Goal: Book appointment/travel/reservation

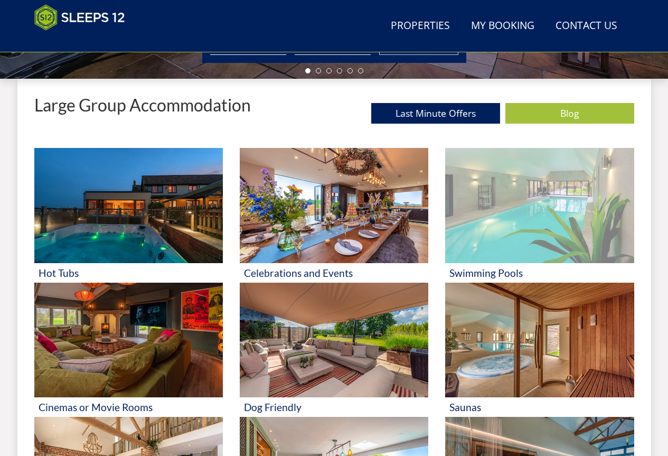
click at [543, 223] on img at bounding box center [539, 205] width 189 height 115
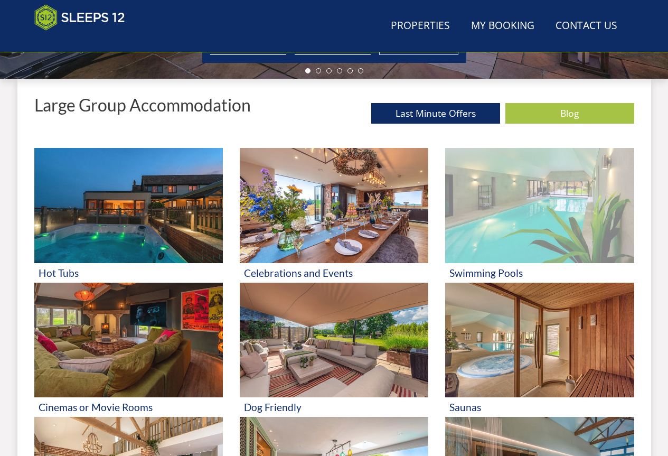
click at [543, 223] on img at bounding box center [539, 205] width 189 height 115
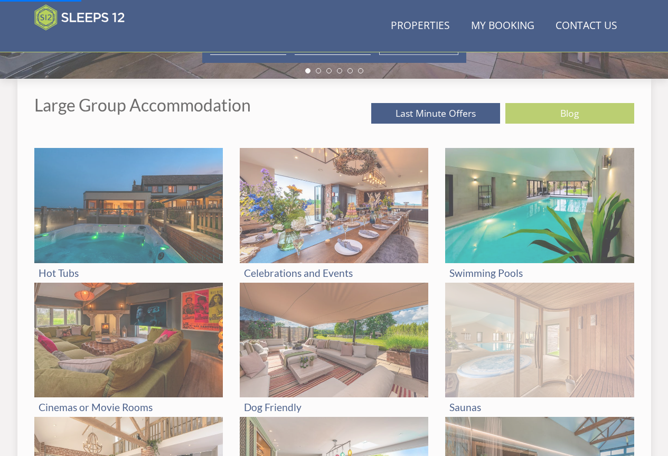
scroll to position [437, 0]
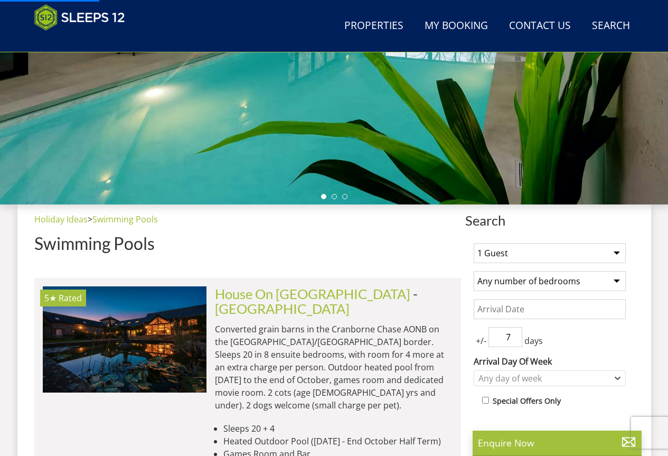
scroll to position [412, 0]
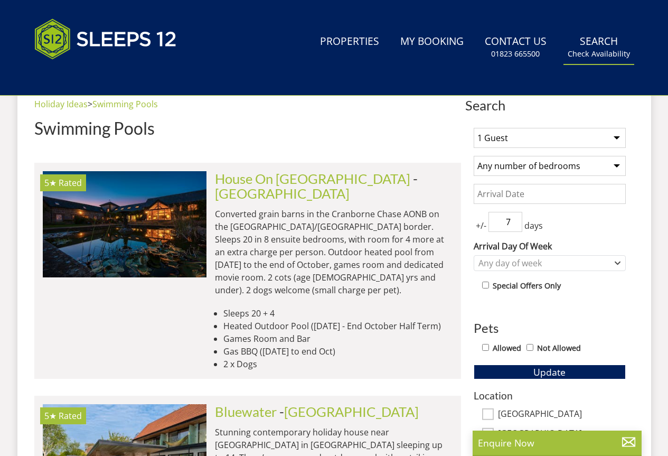
click at [615, 59] on small "Check Availability" at bounding box center [599, 54] width 62 height 11
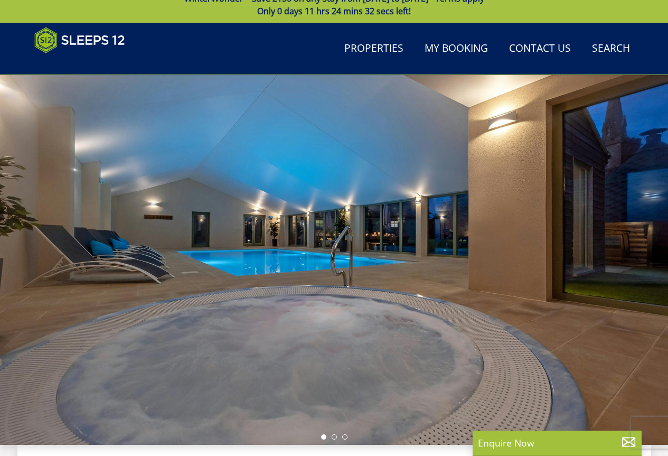
scroll to position [386, 0]
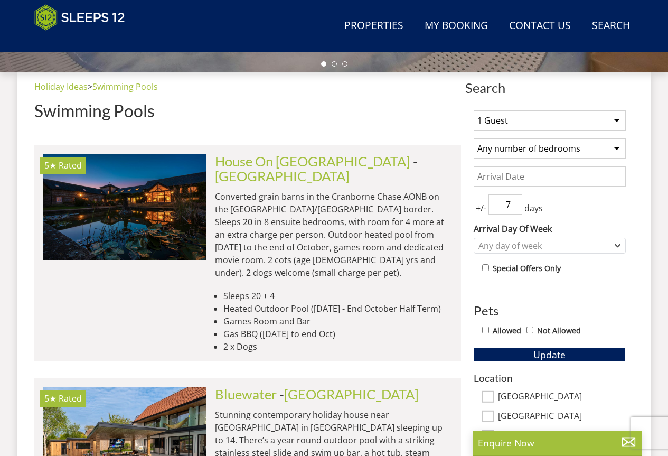
click at [615, 120] on select "1 Guest 2 Guests 3 Guests 4 Guests 5 Guests 6 Guests 7 Guests 8 Guests 9 Guests…" at bounding box center [550, 120] width 152 height 20
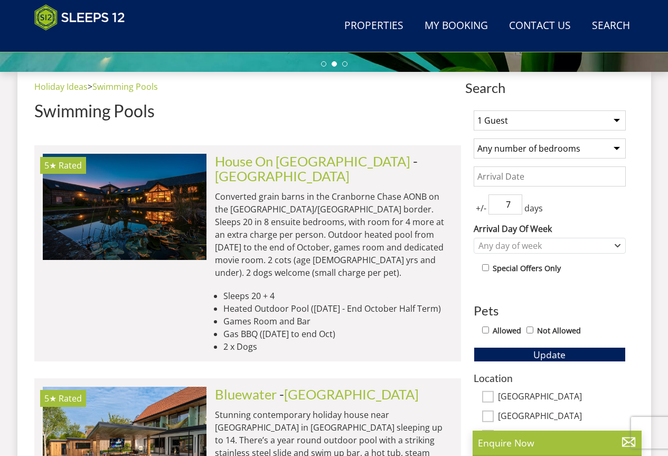
drag, startPoint x: 362, startPoint y: 211, endPoint x: 328, endPoint y: 210, distance: 33.8
click at [362, 211] on p "Converted grain barns in the Cranborne Chase AONB on the [GEOGRAPHIC_DATA]/[GEO…" at bounding box center [334, 234] width 238 height 89
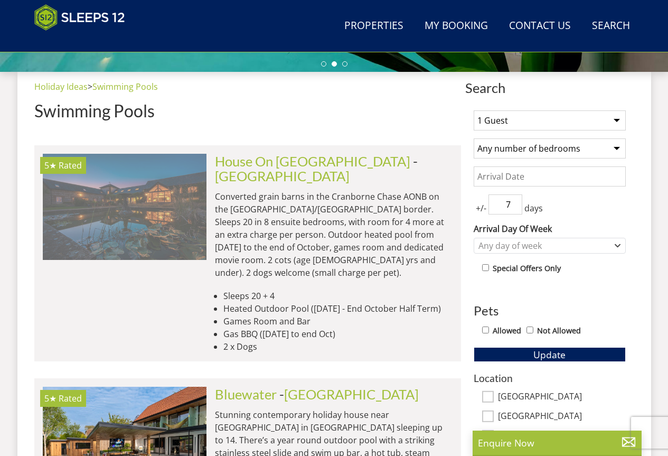
click at [138, 207] on img at bounding box center [125, 207] width 164 height 106
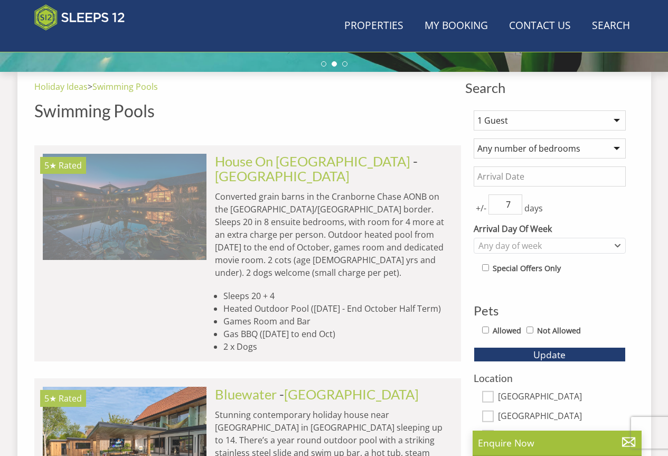
click at [138, 207] on img at bounding box center [125, 207] width 164 height 106
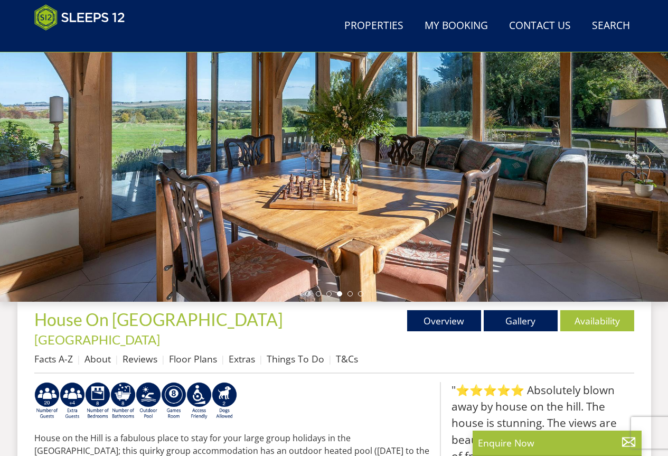
scroll to position [198, 0]
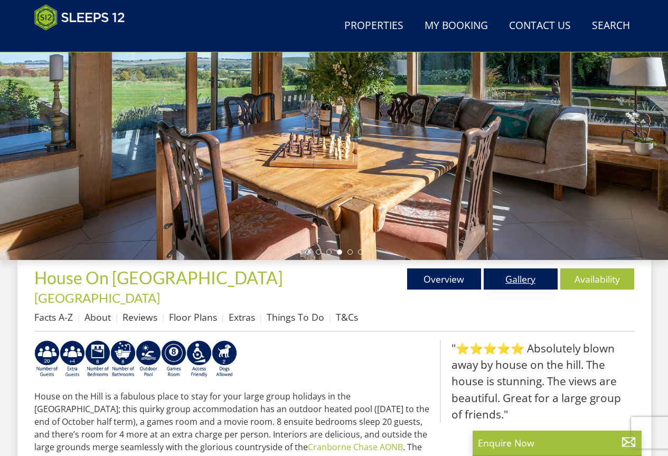
click at [526, 276] on link "Gallery" at bounding box center [521, 278] width 74 height 21
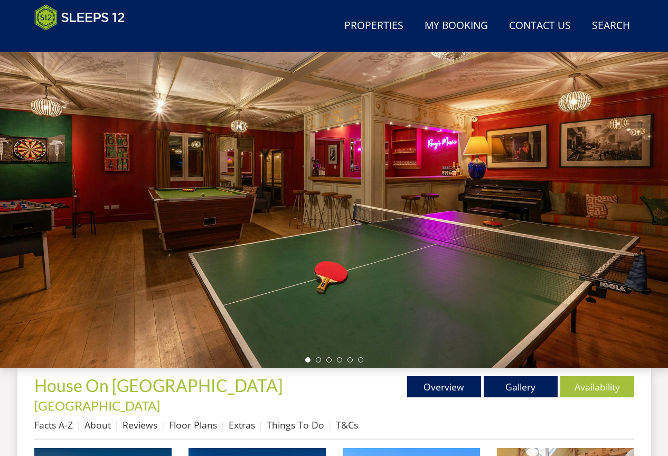
scroll to position [89, 0]
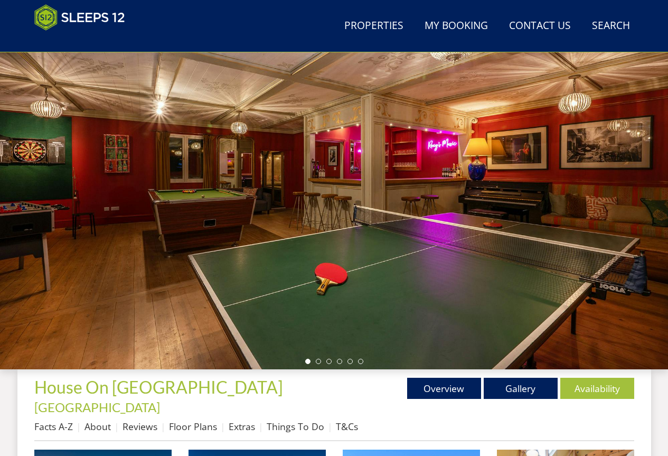
click at [646, 193] on div at bounding box center [334, 184] width 668 height 370
click at [521, 385] on link "Gallery" at bounding box center [521, 388] width 74 height 21
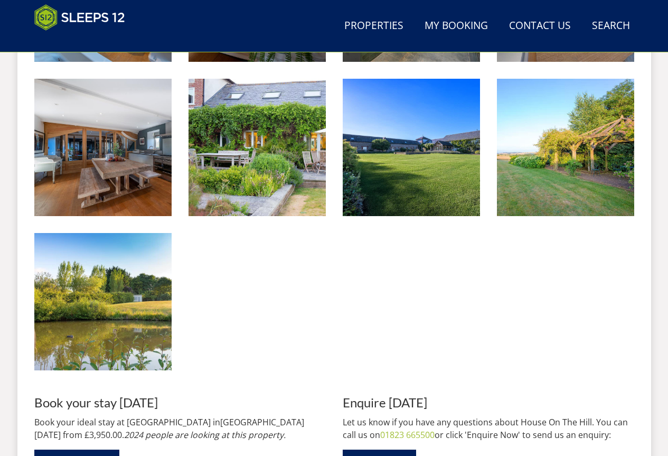
scroll to position [1848, 0]
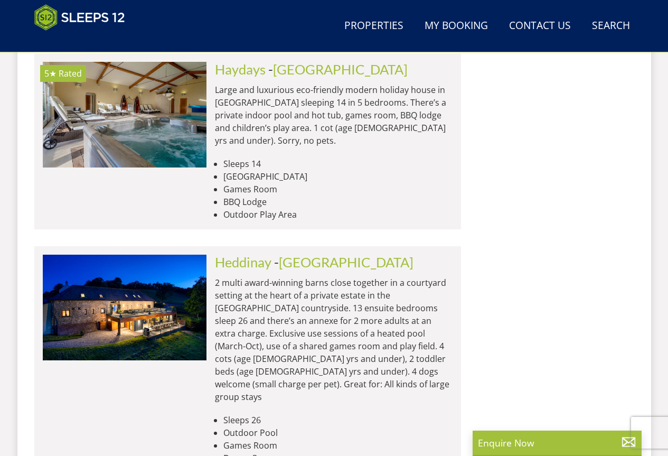
scroll to position [3396, 0]
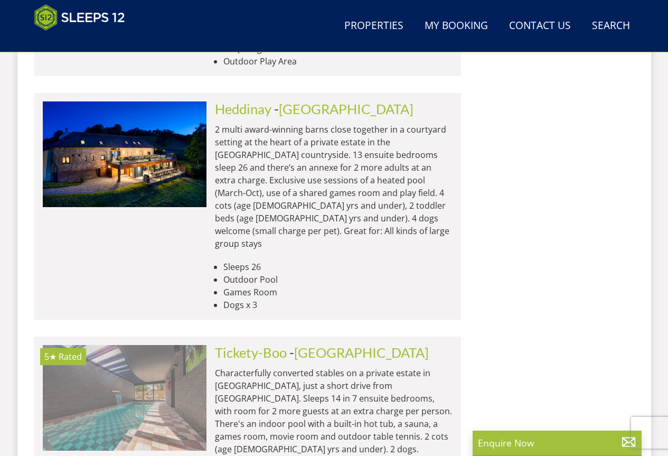
click at [156, 345] on img at bounding box center [125, 398] width 164 height 106
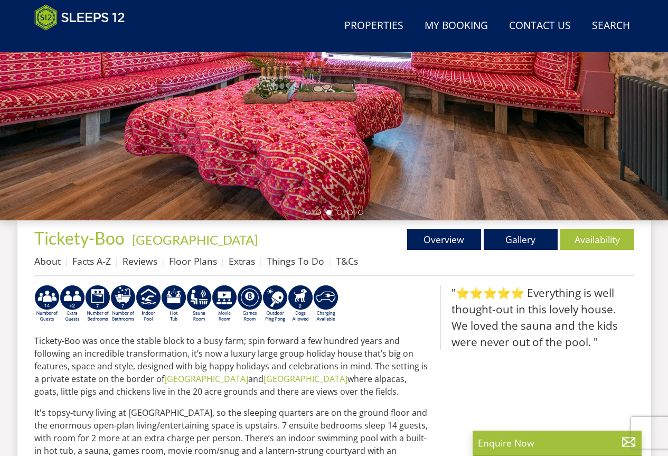
scroll to position [194, 0]
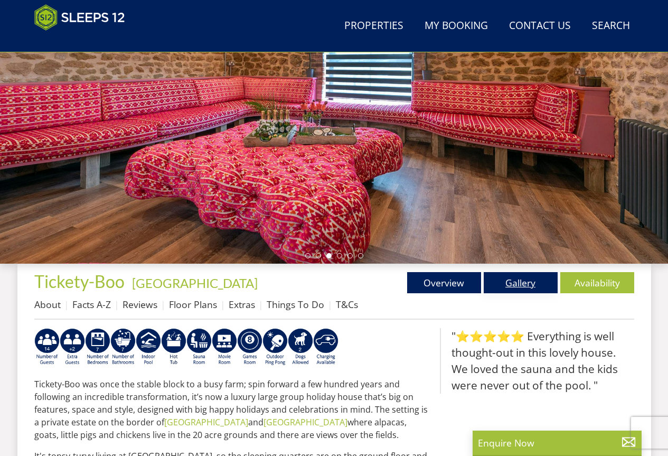
click at [512, 280] on link "Gallery" at bounding box center [521, 282] width 74 height 21
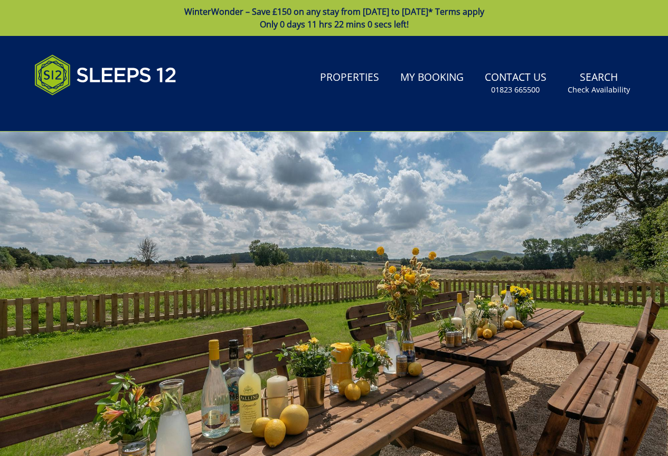
click at [512, 280] on div at bounding box center [334, 316] width 668 height 370
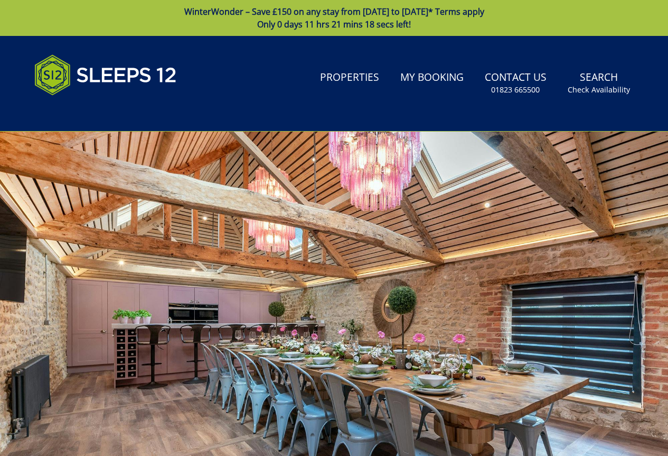
scroll to position [194, 0]
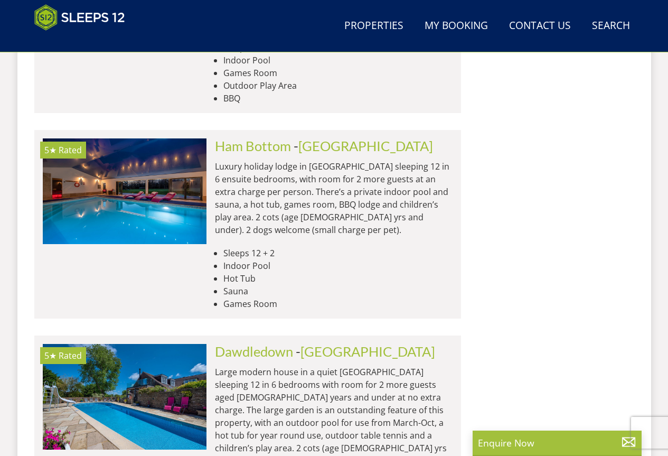
scroll to position [4536, 0]
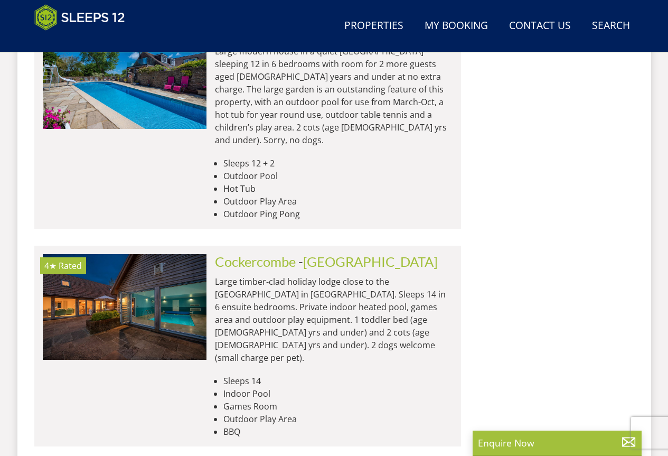
scroll to position [4800, 0]
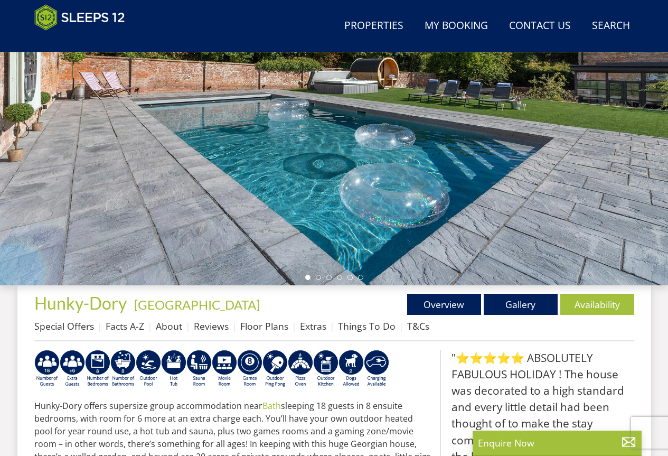
scroll to position [194, 0]
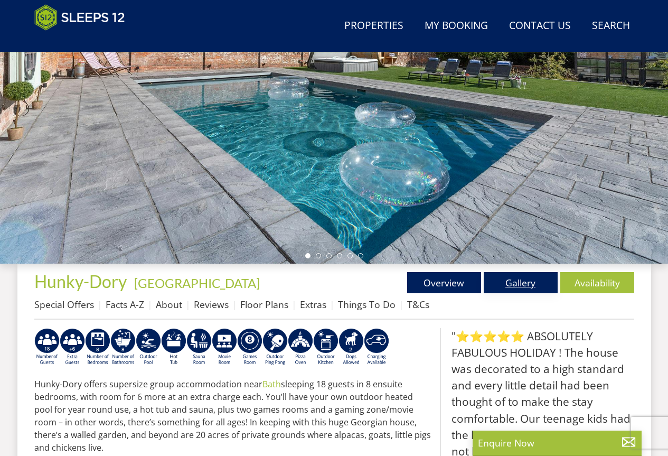
click at [533, 278] on link "Gallery" at bounding box center [521, 282] width 74 height 21
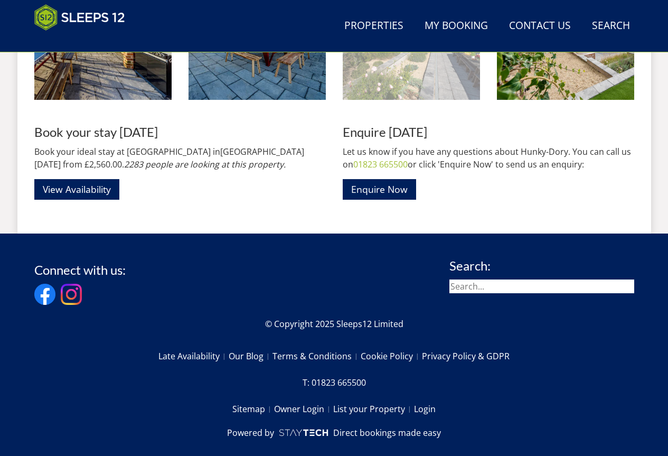
scroll to position [1964, 0]
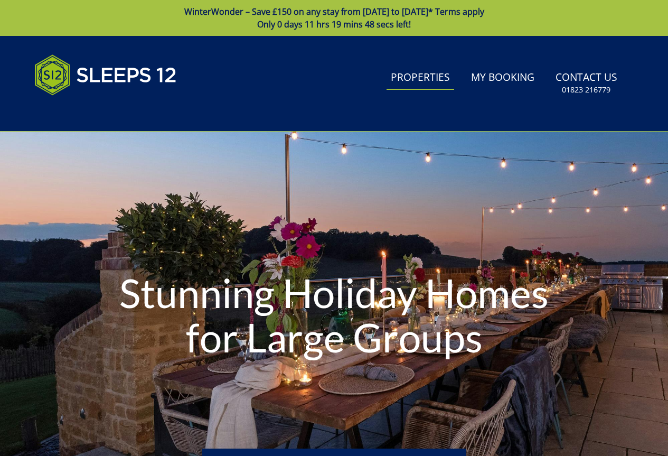
click at [414, 77] on link "Properties" at bounding box center [421, 78] width 68 height 24
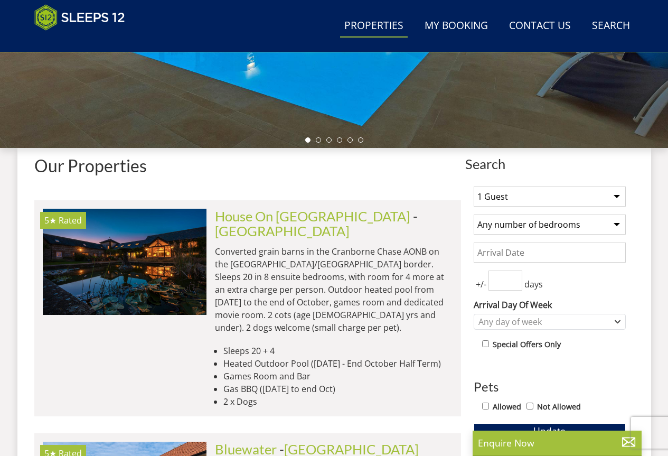
scroll to position [336, 0]
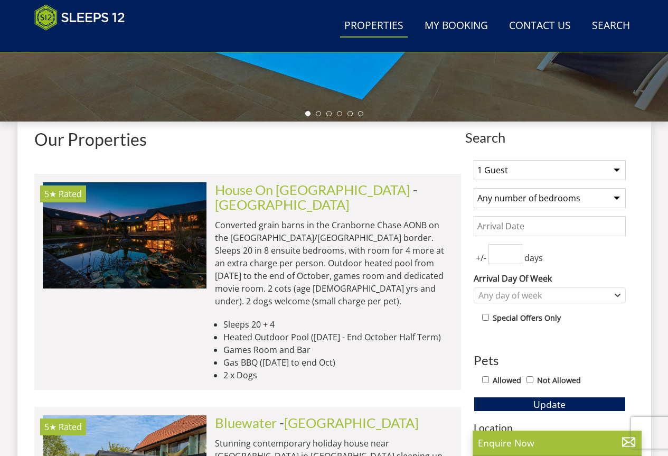
click at [622, 168] on select "1 Guest 2 Guests 3 Guests 4 Guests 5 Guests 6 Guests 7 Guests 8 Guests 9 Guests…" at bounding box center [550, 170] width 152 height 20
select select "14"
click at [474, 160] on select "1 Guest 2 Guests 3 Guests 4 Guests 5 Guests 6 Guests 7 Guests 8 Guests 9 Guests…" at bounding box center [550, 170] width 152 height 20
click at [517, 400] on button "Update" at bounding box center [550, 404] width 152 height 15
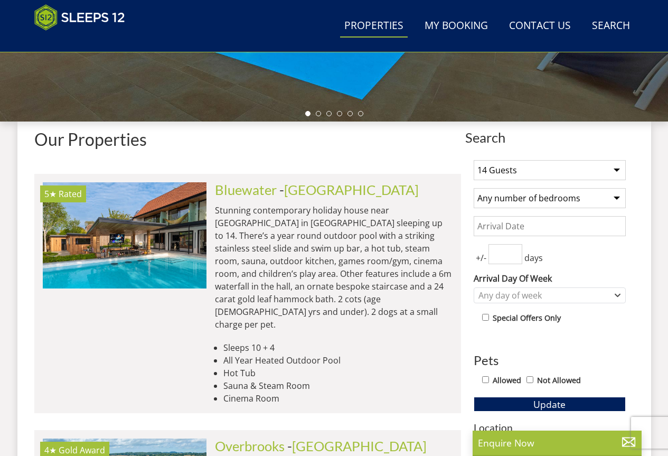
click at [503, 228] on input "Date" at bounding box center [550, 226] width 152 height 20
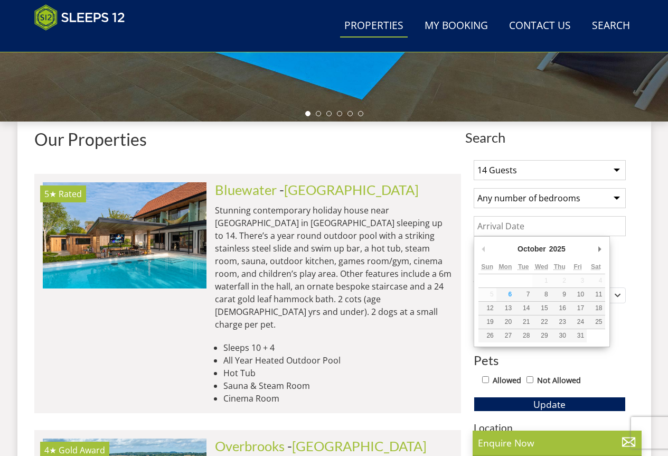
click at [503, 228] on input "Date" at bounding box center [550, 226] width 152 height 20
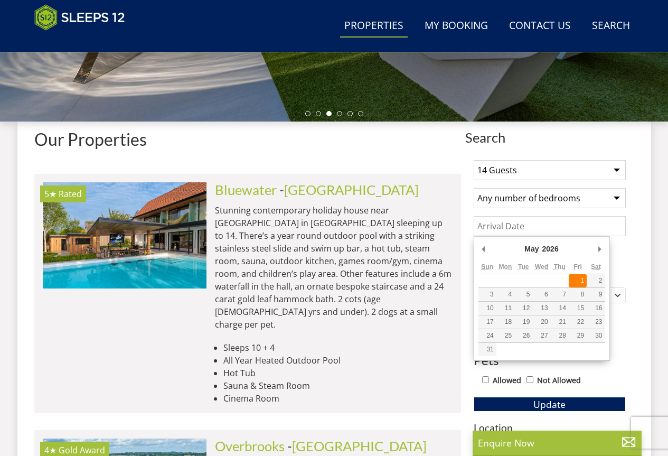
type input "[DATE]"
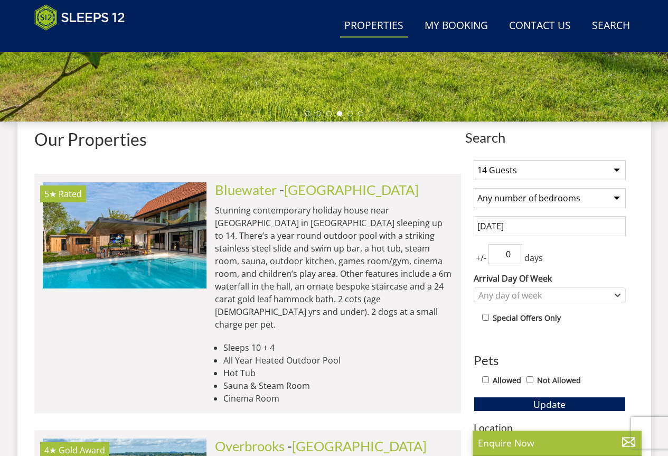
click at [513, 255] on input "0" at bounding box center [505, 254] width 34 height 20
click at [514, 251] on input "1" at bounding box center [505, 254] width 34 height 20
click at [514, 251] on input "2" at bounding box center [505, 254] width 34 height 20
click at [514, 251] on input "3" at bounding box center [505, 254] width 34 height 20
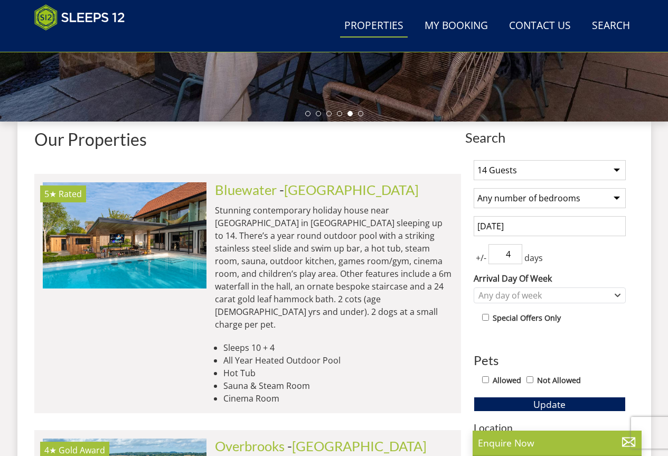
type input "4"
click at [515, 251] on input "4" at bounding box center [505, 254] width 34 height 20
click at [616, 293] on icon "Combobox" at bounding box center [618, 295] width 6 height 6
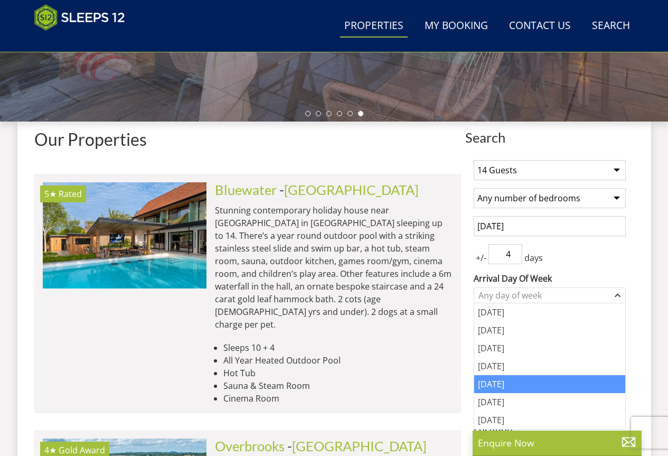
click at [501, 379] on div "[DATE]" at bounding box center [549, 384] width 151 height 18
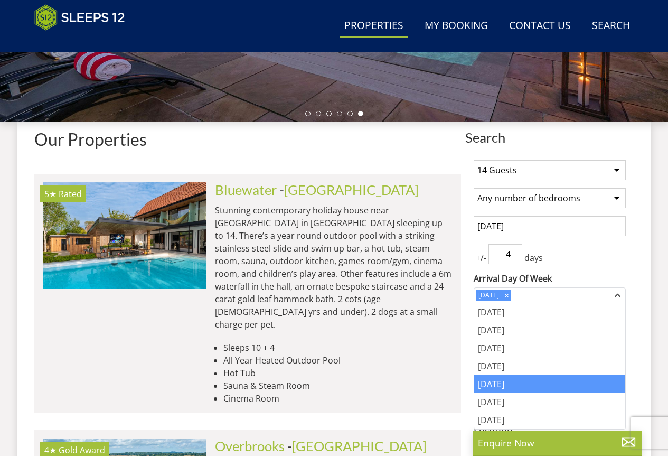
click at [495, 381] on div "[DATE]" at bounding box center [549, 384] width 151 height 18
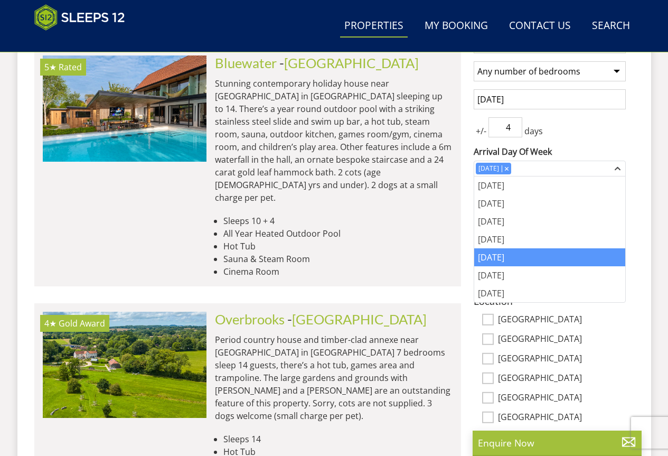
scroll to position [495, 0]
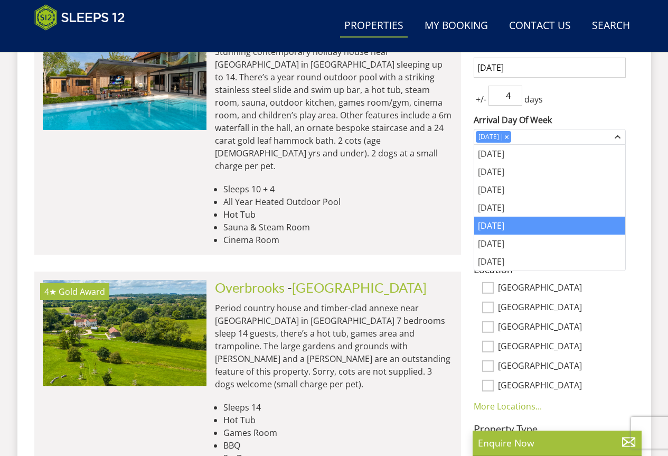
click at [595, 306] on label "[GEOGRAPHIC_DATA]" at bounding box center [562, 308] width 128 height 12
click at [494, 306] on input "[GEOGRAPHIC_DATA]" at bounding box center [488, 308] width 12 height 12
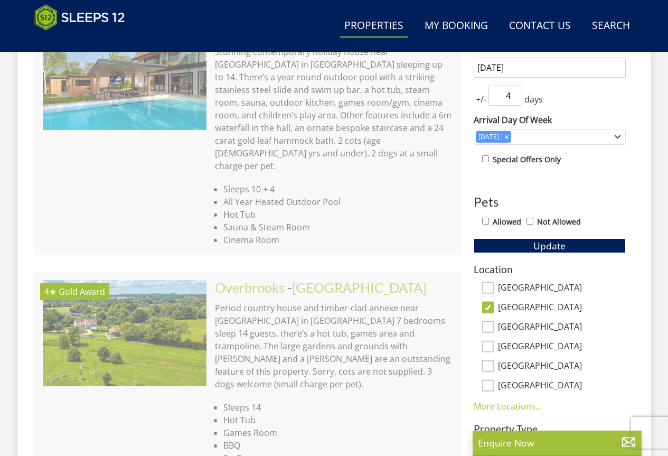
click at [595, 306] on label "[GEOGRAPHIC_DATA]" at bounding box center [562, 308] width 128 height 12
click at [494, 306] on input "[GEOGRAPHIC_DATA]" at bounding box center [488, 308] width 12 height 12
checkbox input "false"
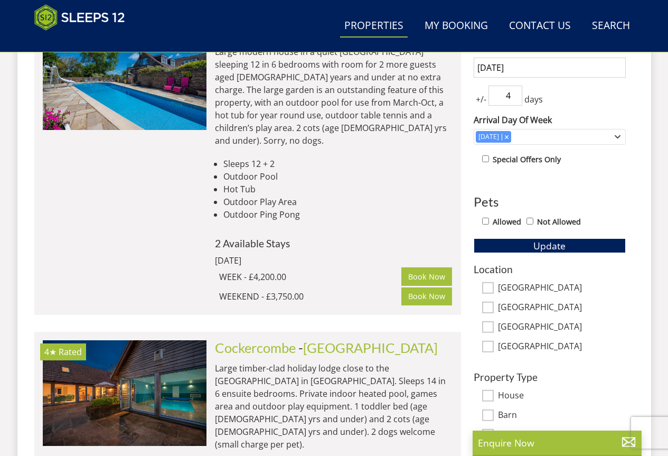
click at [484, 350] on input "[GEOGRAPHIC_DATA]" at bounding box center [488, 347] width 12 height 12
checkbox input "true"
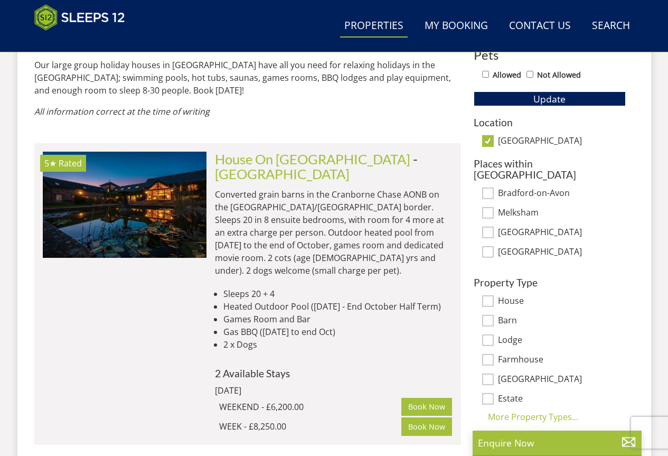
scroll to position [548, 0]
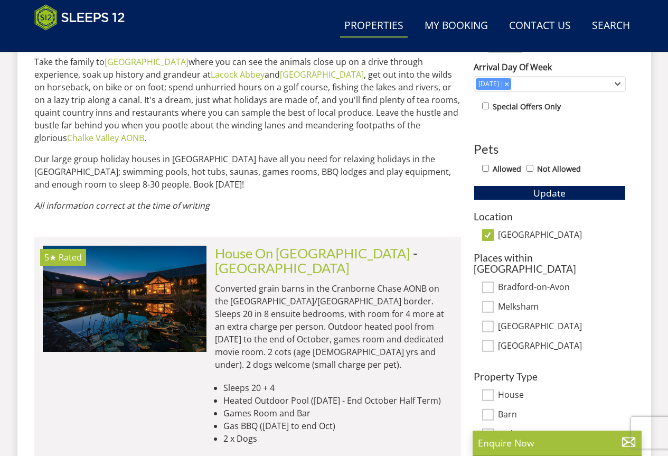
click at [489, 340] on input "[GEOGRAPHIC_DATA]" at bounding box center [488, 346] width 12 height 12
checkbox input "true"
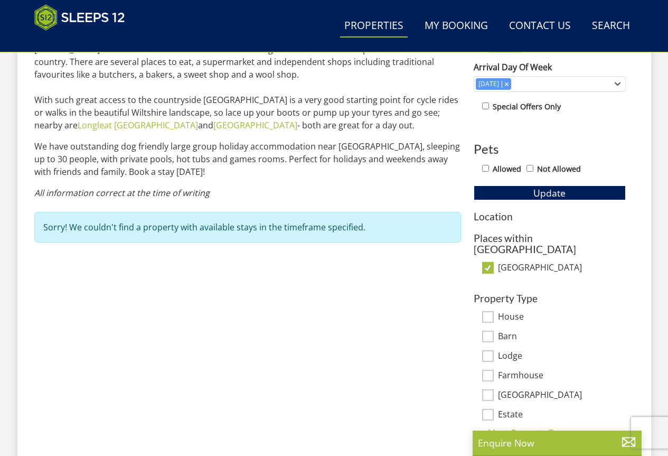
click at [488, 262] on input "[GEOGRAPHIC_DATA]" at bounding box center [488, 268] width 12 height 12
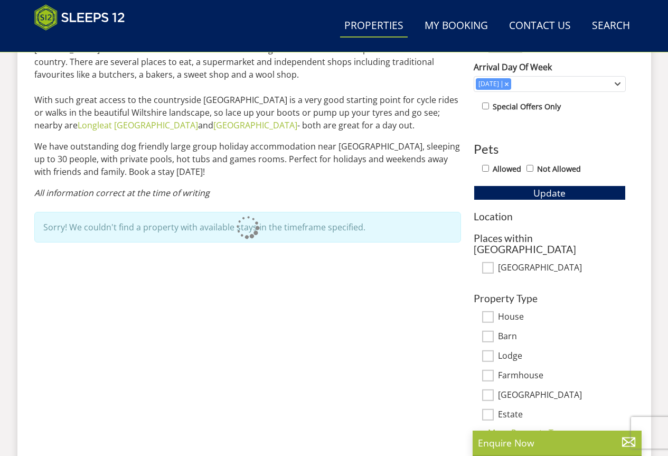
click at [488, 262] on input "[GEOGRAPHIC_DATA]" at bounding box center [488, 268] width 12 height 12
checkbox input "true"
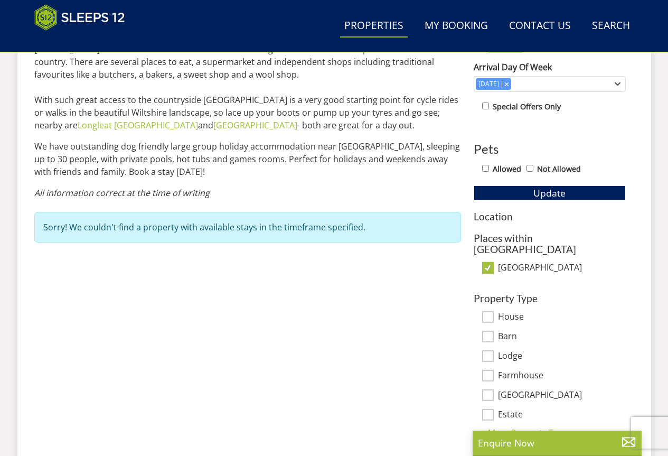
click at [488, 262] on input "[GEOGRAPHIC_DATA]" at bounding box center [488, 268] width 12 height 12
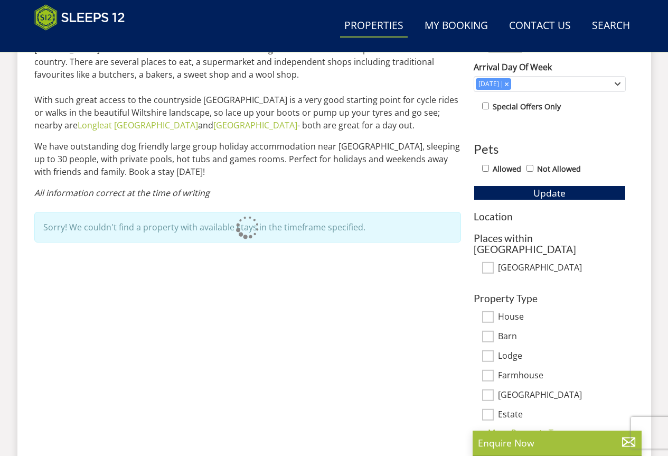
click at [488, 262] on input "[GEOGRAPHIC_DATA]" at bounding box center [488, 268] width 12 height 12
checkbox input "true"
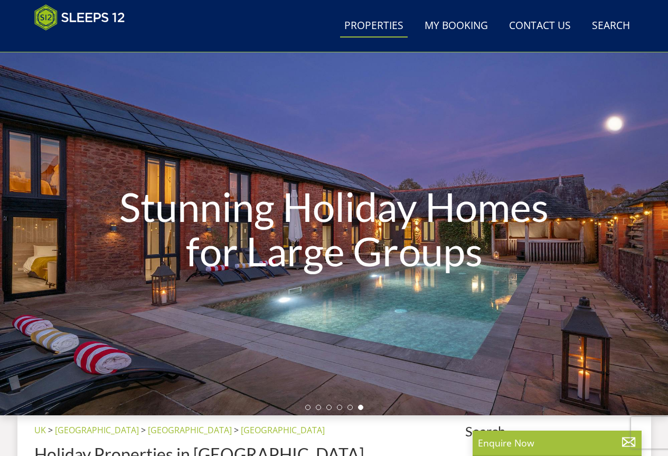
scroll to position [148, 0]
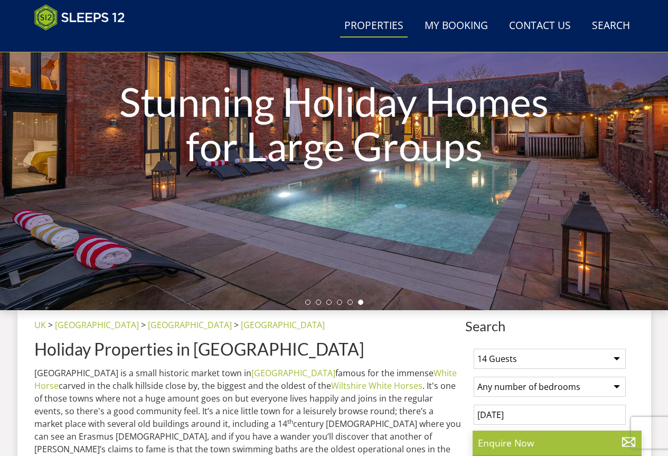
click at [512, 212] on div "Stunning Holiday Homes for Large Groups" at bounding box center [334, 125] width 668 height 370
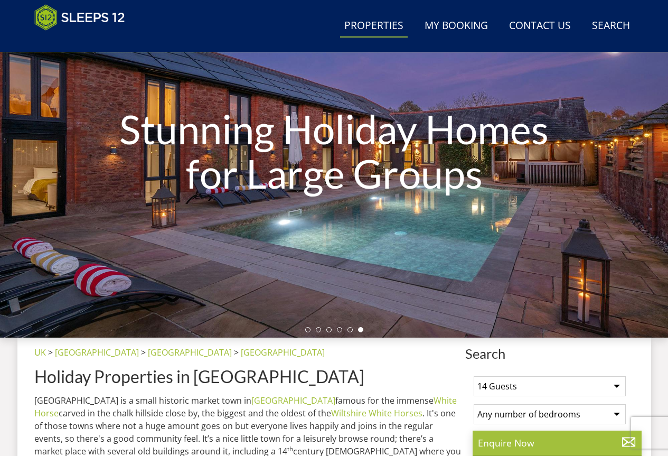
scroll to position [115, 0]
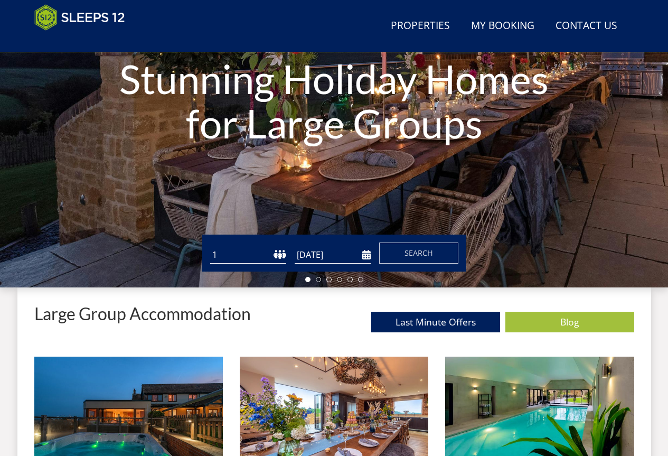
scroll to position [274, 0]
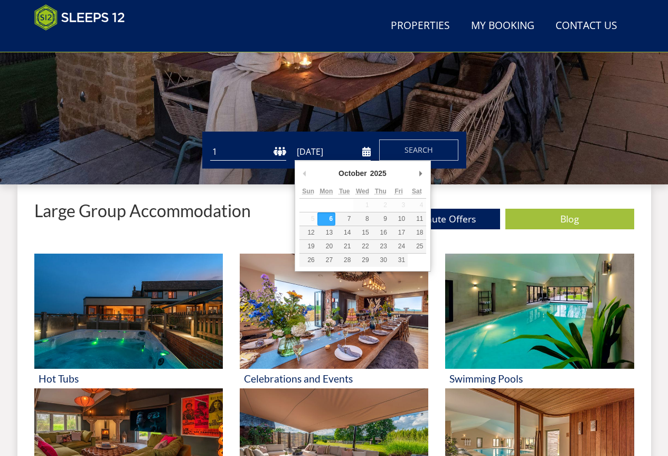
click at [365, 154] on input "[DATE]" at bounding box center [333, 151] width 76 height 17
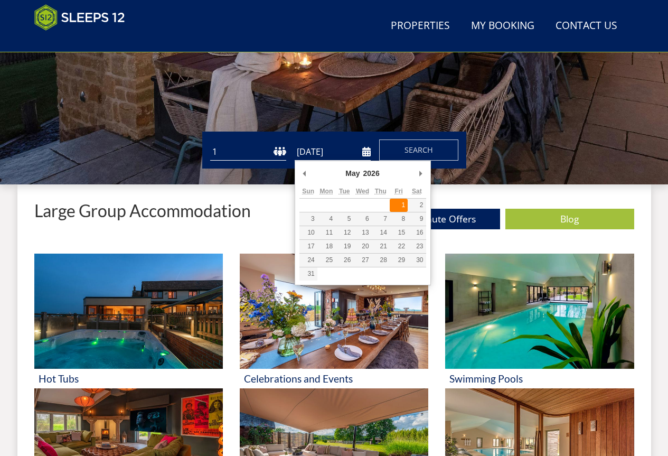
type input "[DATE]"
click at [402, 203] on div "Large Group Accommodation Last Minute Offers Blog" at bounding box center [334, 218] width 600 height 35
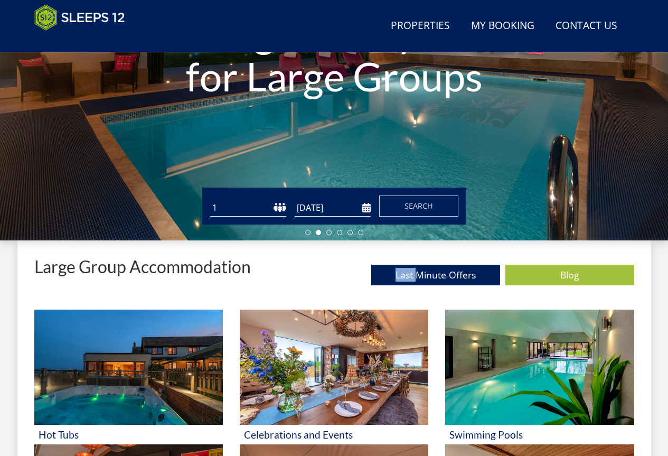
scroll to position [221, 0]
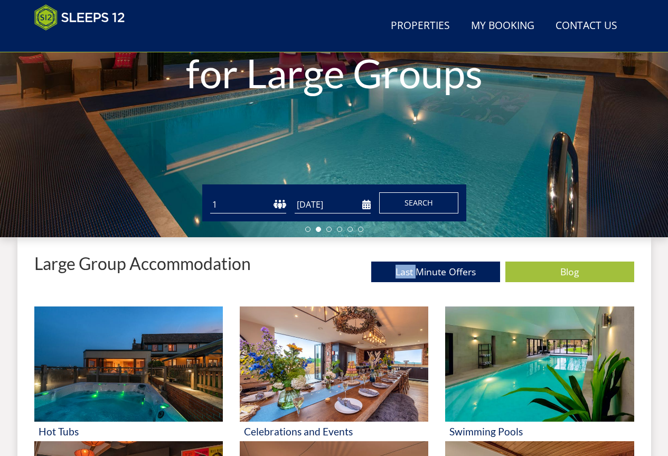
click at [425, 204] on span "Search" at bounding box center [418, 202] width 29 height 10
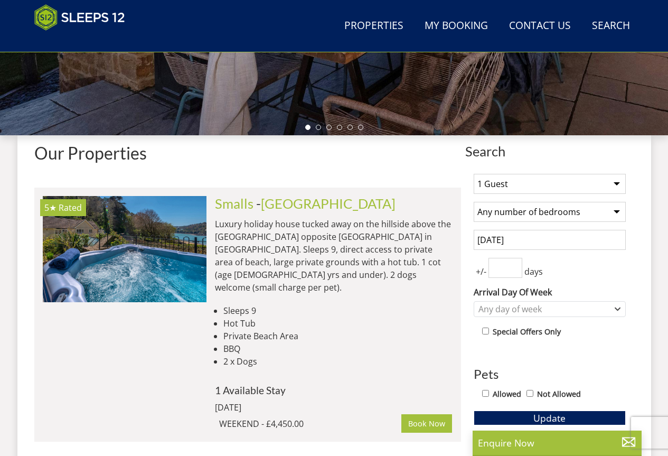
scroll to position [406, 0]
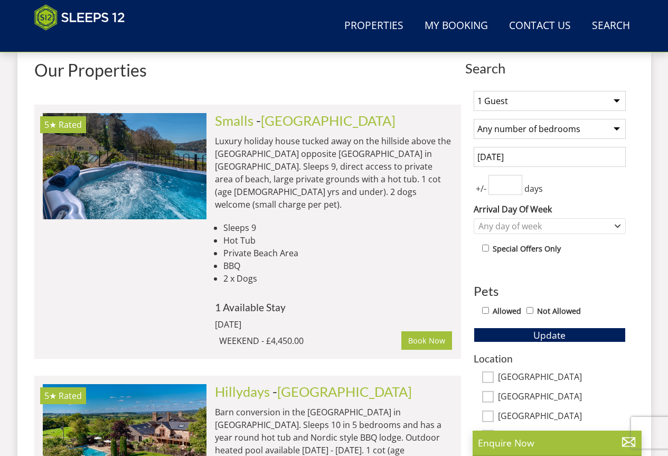
click at [617, 100] on select "1 Guest 2 Guests 3 Guests 4 Guests 5 Guests 6 Guests 7 Guests 8 Guests 9 Guests…" at bounding box center [550, 101] width 152 height 20
click at [614, 99] on select "1 Guest 2 Guests 3 Guests 4 Guests 5 Guests 6 Guests 7 Guests 8 Guests 9 Guests…" at bounding box center [550, 101] width 152 height 20
select select "14"
click at [474, 91] on select "1 Guest 2 Guests 3 Guests 4 Guests 5 Guests 6 Guests 7 Guests 8 Guests 9 Guests…" at bounding box center [550, 101] width 152 height 20
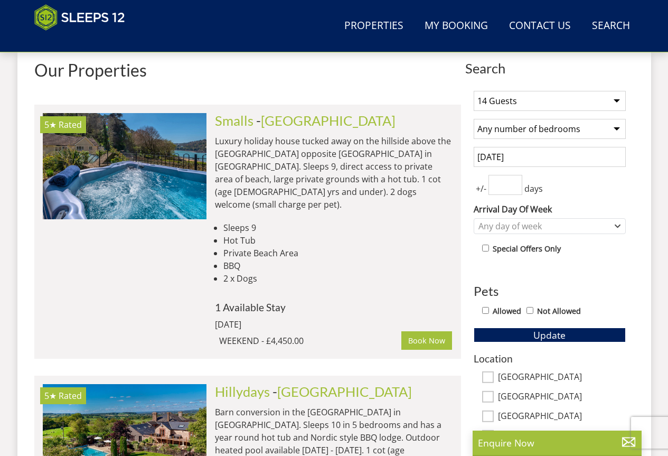
click at [527, 324] on div "1 Guest 2 Guests 3 Guests 4 Guests 5 Guests 6 Guests 7 Guests 8 Guests 9 Guests…" at bounding box center [549, 325] width 169 height 487
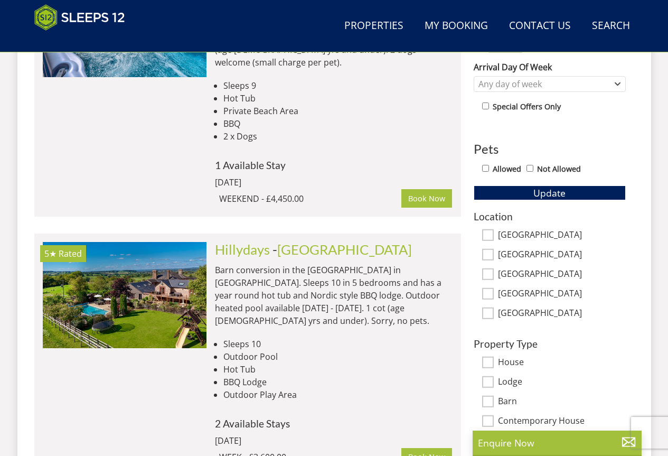
scroll to position [564, 0]
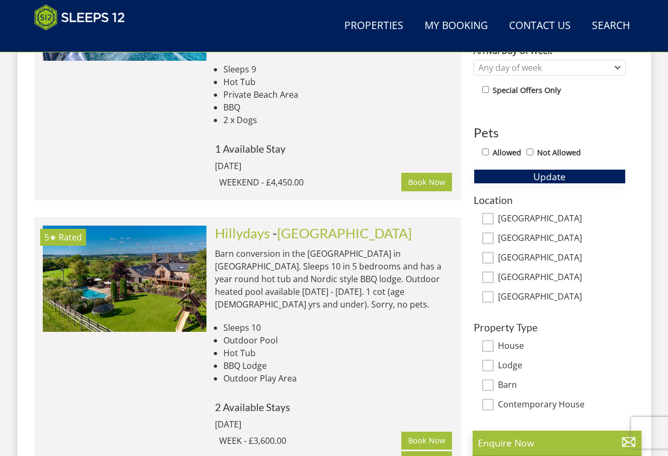
click at [555, 176] on span "Update" at bounding box center [549, 176] width 32 height 13
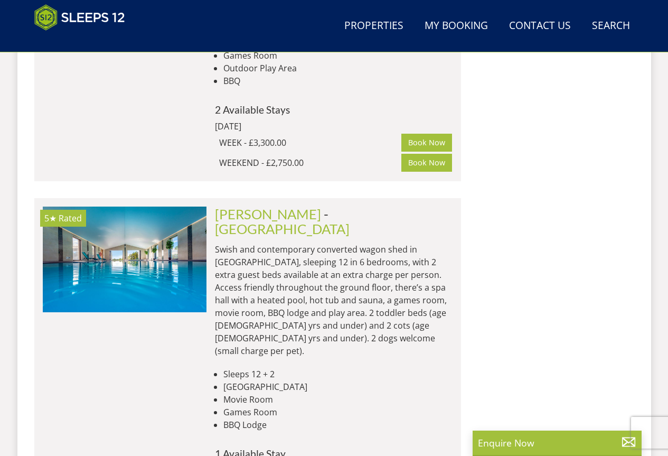
scroll to position [1870, 0]
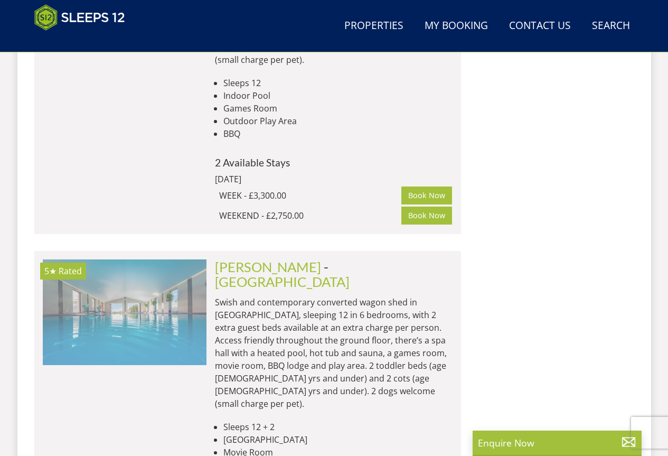
click at [141, 259] on img at bounding box center [125, 312] width 164 height 106
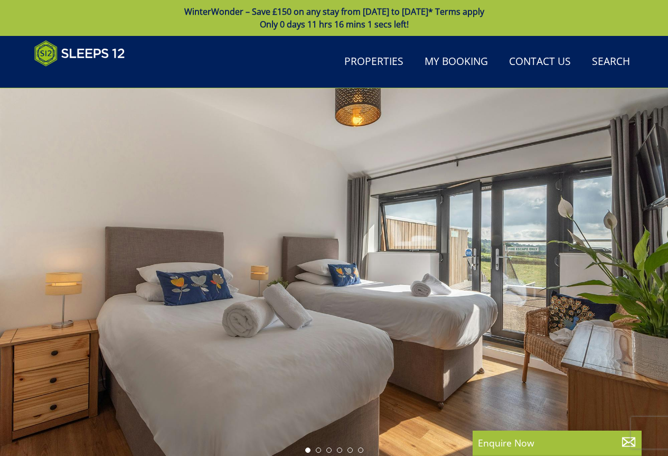
scroll to position [132, 0]
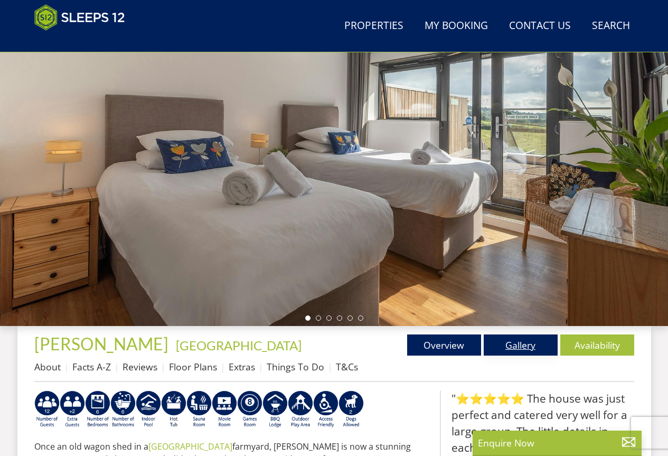
click at [508, 342] on link "Gallery" at bounding box center [521, 344] width 74 height 21
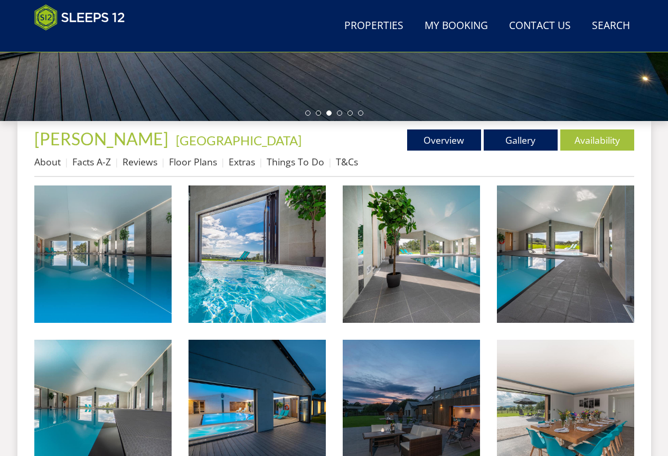
scroll to position [323, 0]
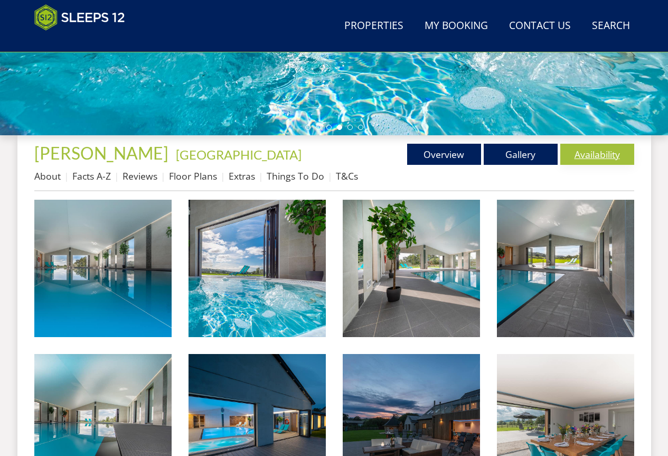
click at [598, 156] on link "Availability" at bounding box center [597, 154] width 74 height 21
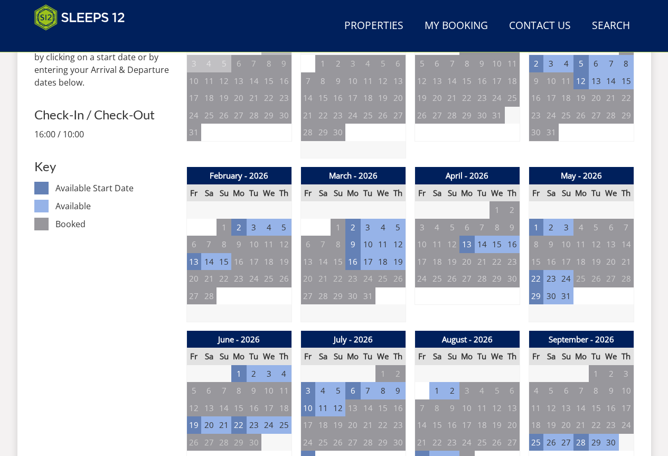
scroll to position [521, 0]
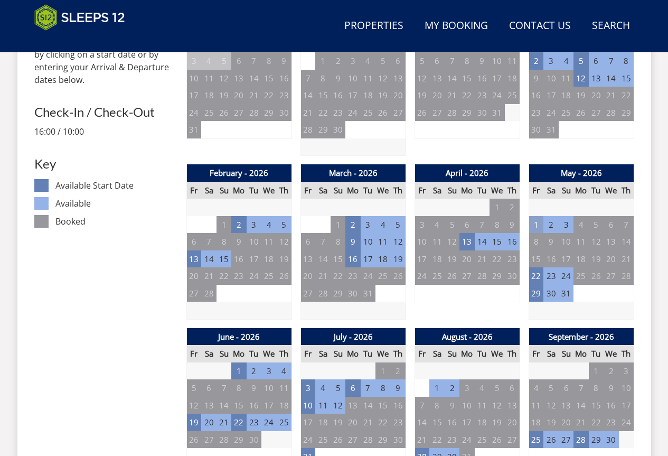
click at [539, 227] on td "1" at bounding box center [536, 224] width 15 height 17
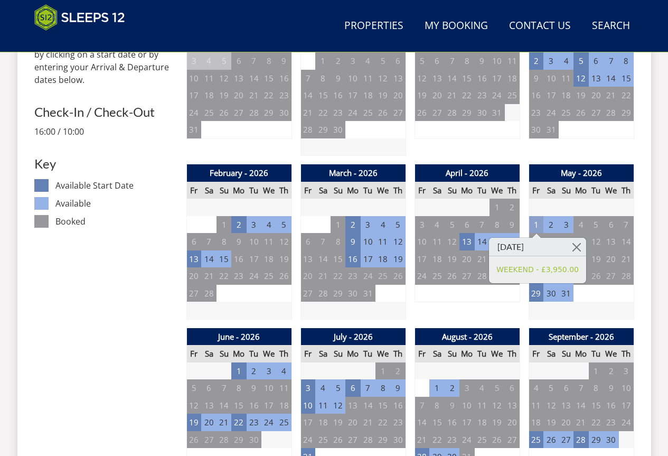
click at [539, 227] on td "1" at bounding box center [536, 224] width 15 height 17
click at [572, 225] on td "3" at bounding box center [566, 224] width 15 height 17
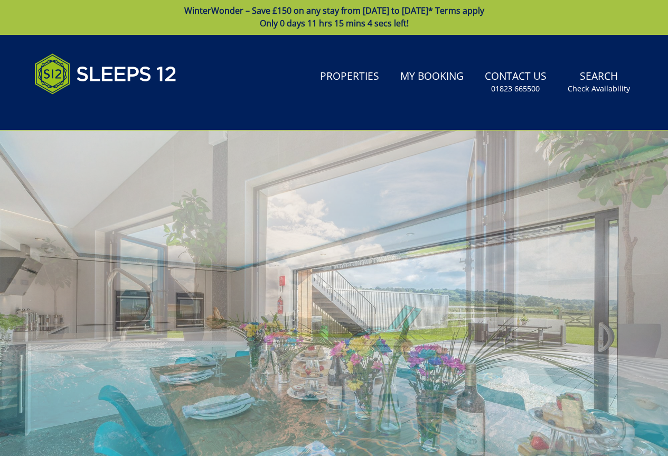
scroll to position [0, 0]
